Goal: Transaction & Acquisition: Purchase product/service

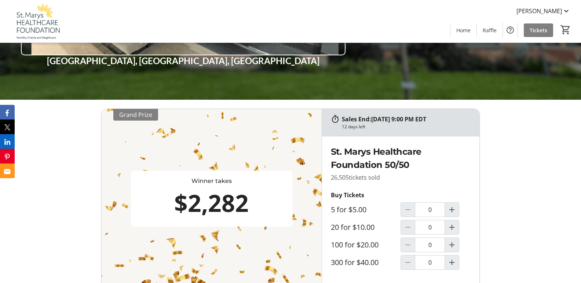
scroll to position [220, 0]
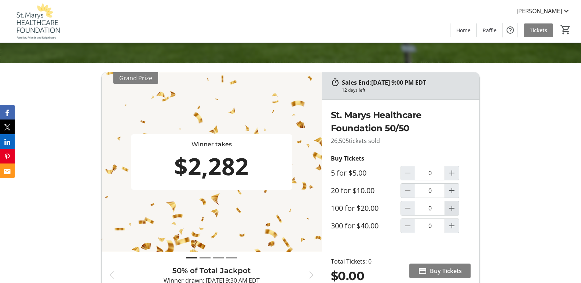
click at [454, 210] on mat-icon "Increment by one" at bounding box center [452, 208] width 9 height 9
type input "1"
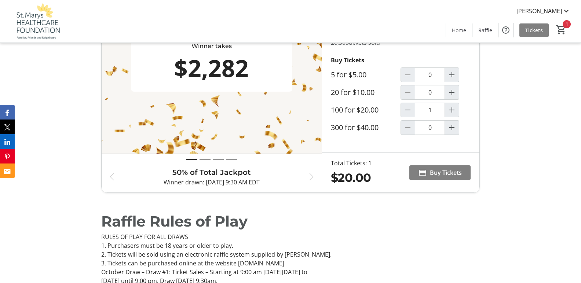
scroll to position [294, 0]
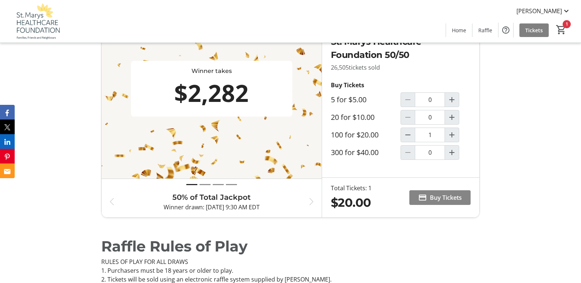
click at [439, 200] on span "Buy Tickets" at bounding box center [446, 197] width 32 height 9
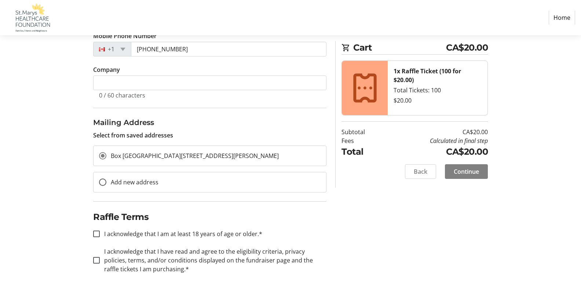
scroll to position [171, 0]
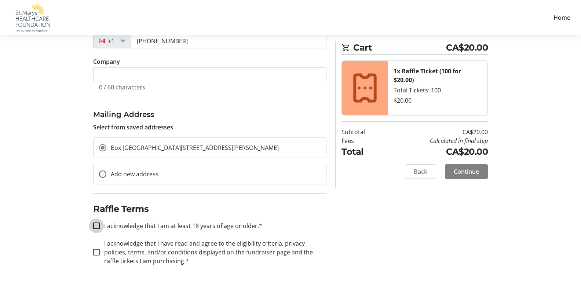
click at [97, 224] on input "I acknowledge that I am at least 18 years of age or older.*" at bounding box center [96, 226] width 7 height 7
click at [96, 226] on input "I acknowledge that I am at least 18 years of age or older.*" at bounding box center [96, 226] width 7 height 7
checkbox input "false"
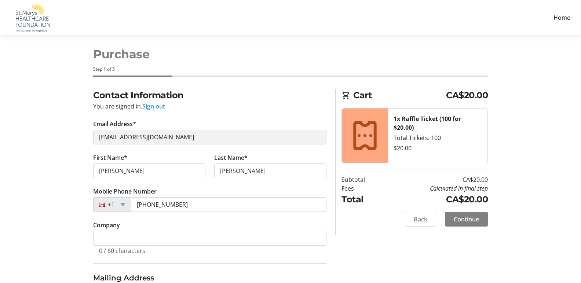
scroll to position [0, 0]
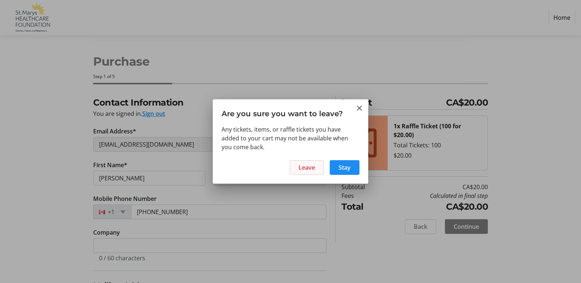
click at [317, 171] on span at bounding box center [306, 168] width 33 height 18
click at [313, 167] on span "Leave" at bounding box center [307, 167] width 17 height 9
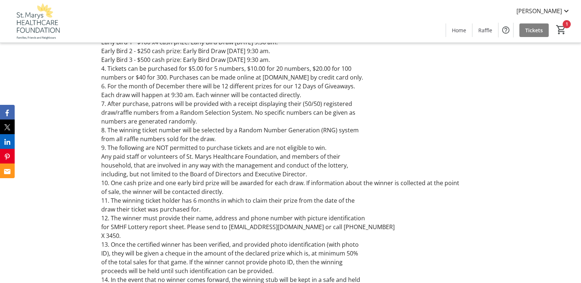
scroll to position [1111, 0]
